Goal: Find specific page/section: Find specific page/section

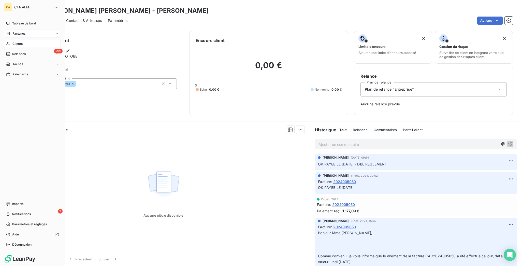
click at [17, 31] on span "Factures" at bounding box center [18, 33] width 13 height 5
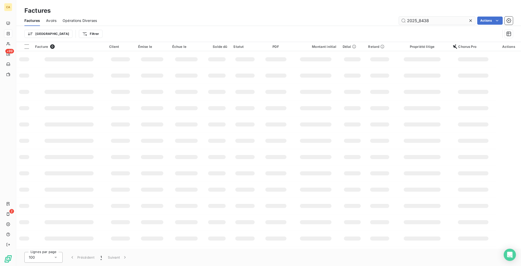
click at [423, 17] on input "2025_8438" at bounding box center [437, 21] width 76 height 8
drag, startPoint x: 420, startPoint y: 15, endPoint x: 521, endPoint y: 32, distance: 102.0
click at [521, 32] on div "Factures Avoirs Opérations Diverses 2025_8438 Actions Trier Filtrer" at bounding box center [268, 28] width 505 height 26
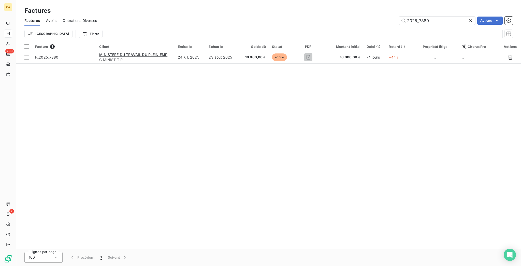
type input "2025_7880"
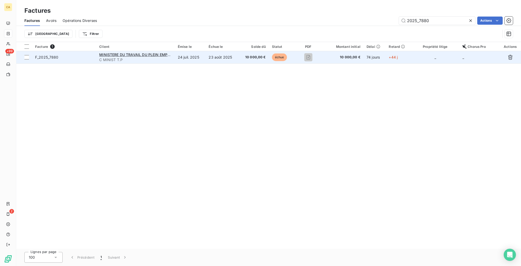
click at [87, 53] on td "F_2025_7880" at bounding box center [64, 57] width 64 height 12
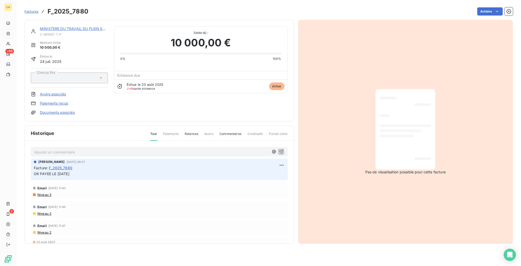
click at [67, 26] on link "MINISTERE DU TRAVAIL DU PLEIN EMPLOI" at bounding box center [77, 28] width 74 height 4
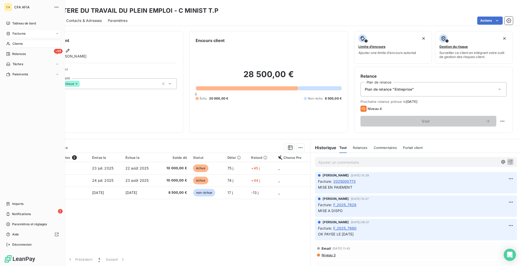
click at [12, 31] on span "Factures" at bounding box center [18, 33] width 13 height 5
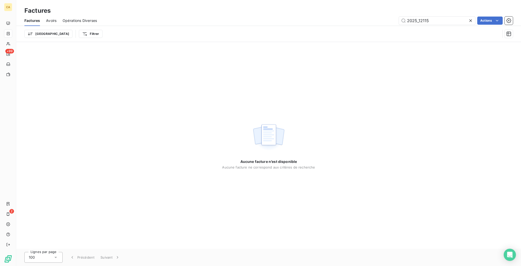
type input "2025_12115"
